Goal: Task Accomplishment & Management: Manage account settings

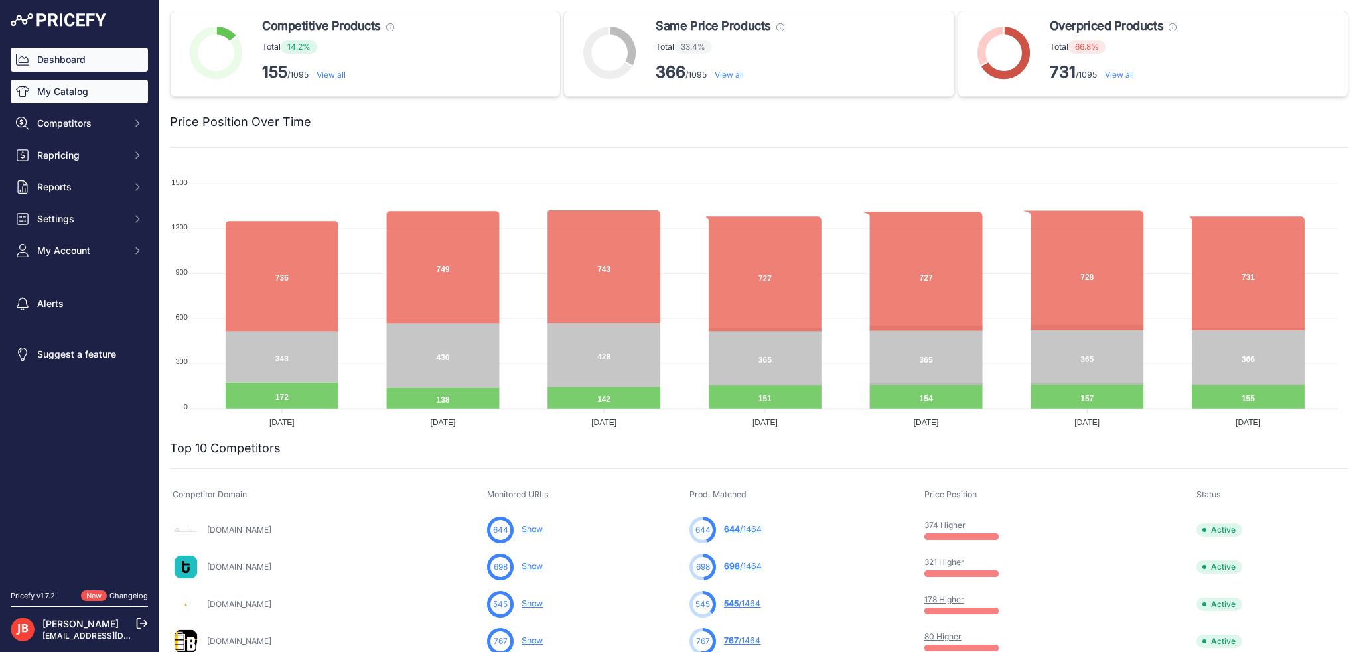
click at [64, 88] on link "My Catalog" at bounding box center [79, 92] width 137 height 24
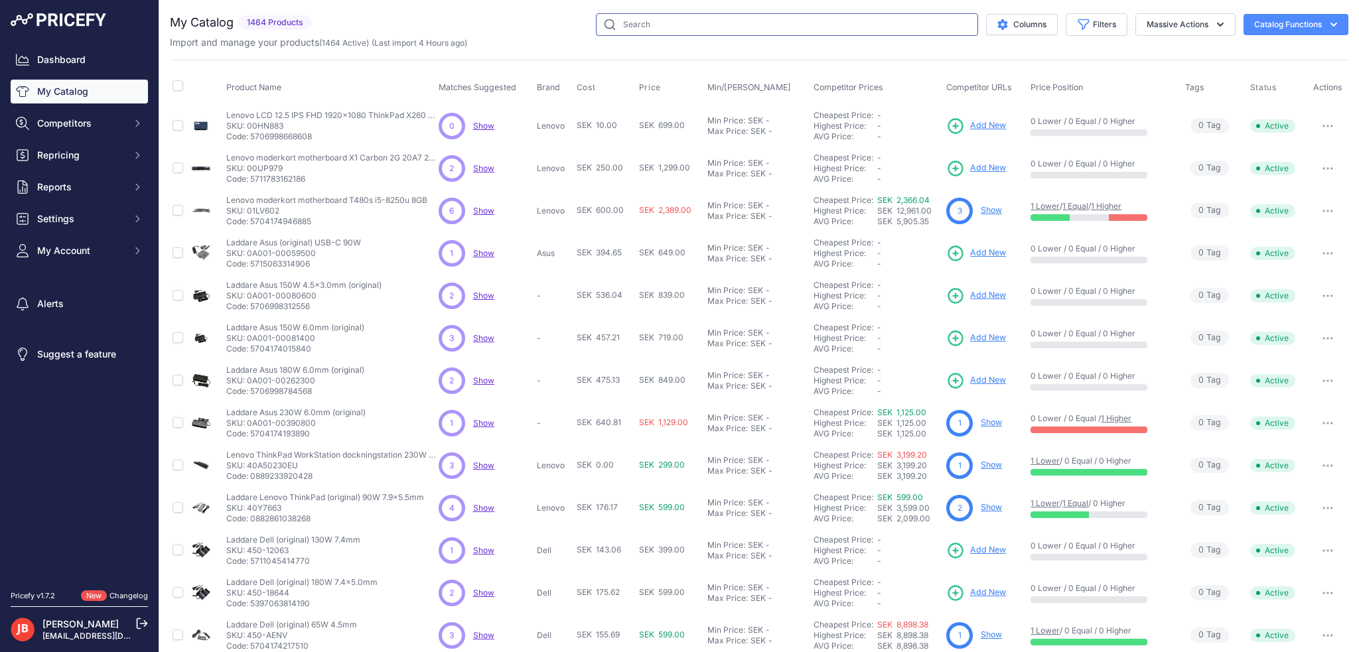
click at [645, 19] on input "text" at bounding box center [787, 24] width 382 height 23
type input "zdt6010"
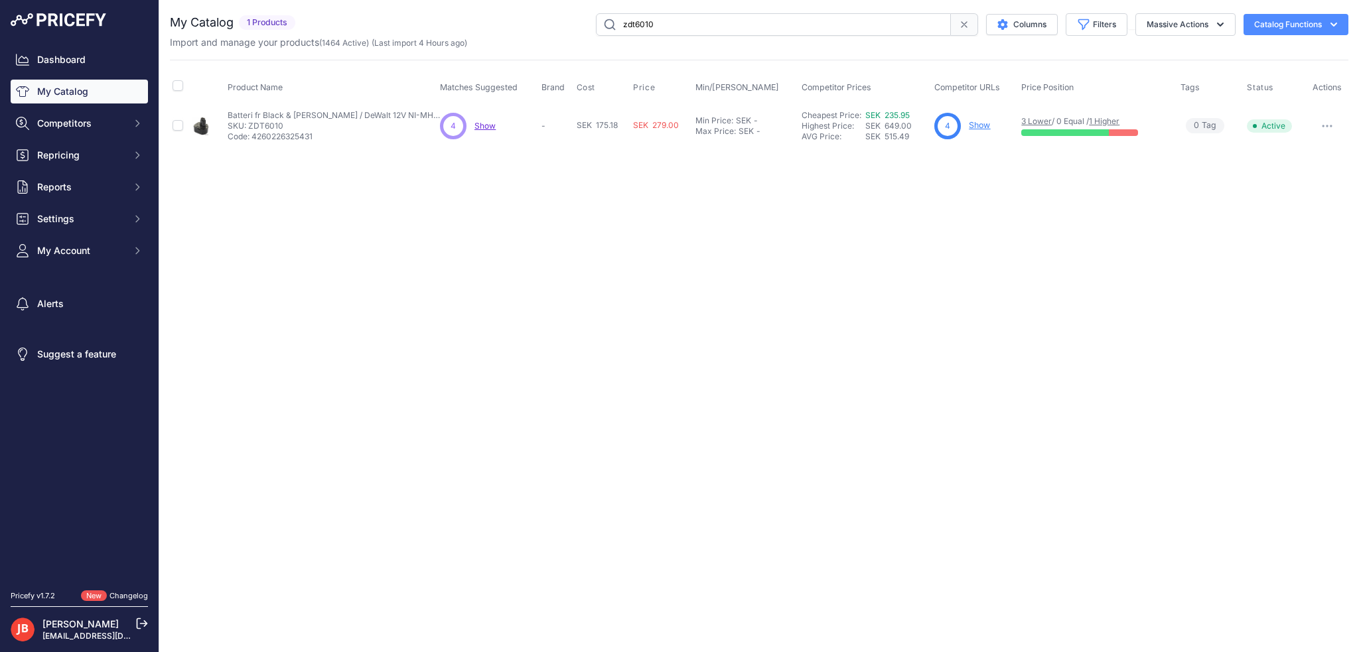
click at [985, 129] on link "Show" at bounding box center [979, 125] width 21 height 10
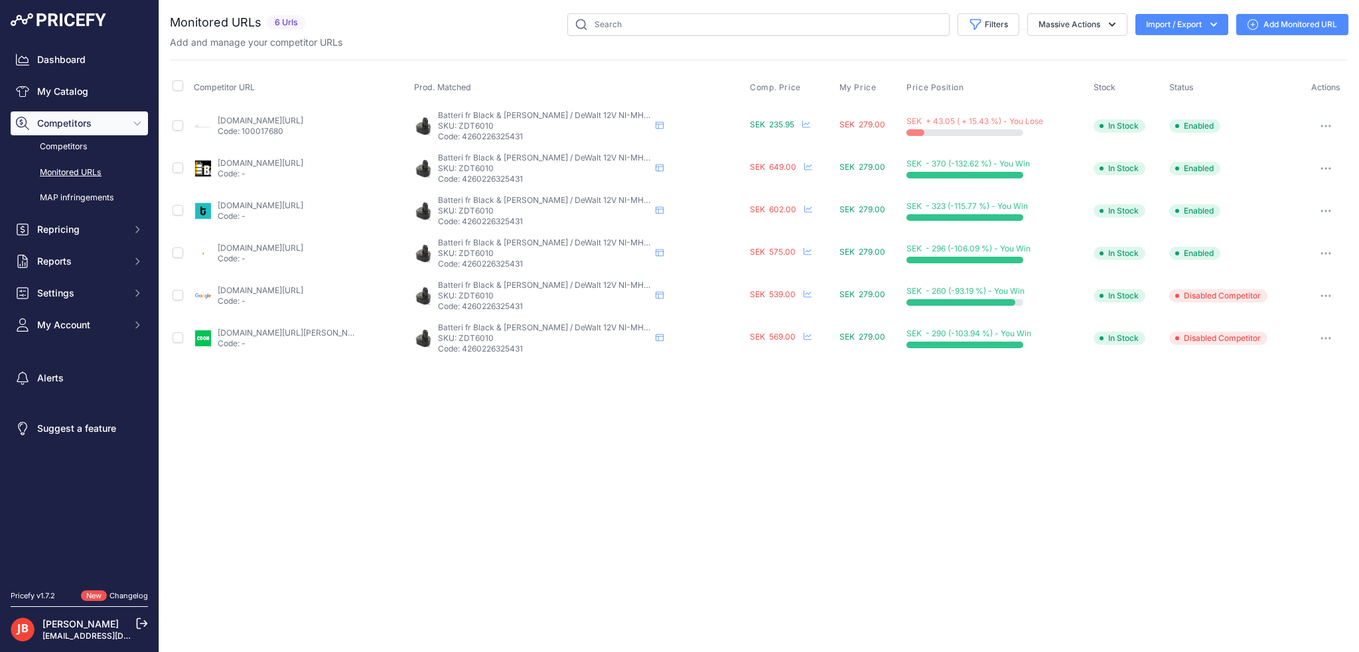
click at [271, 118] on link "[DOMAIN_NAME][URL]" at bounding box center [261, 120] width 86 height 10
